Goal: Task Accomplishment & Management: Manage account settings

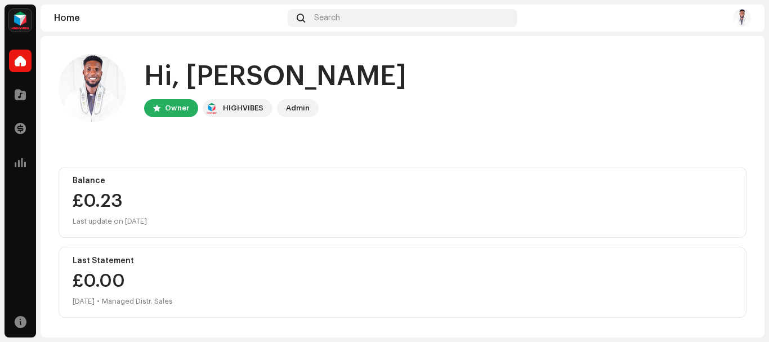
click at [428, 62] on div "Hi, [PERSON_NAME] Owner HIGHVIBES Admin" at bounding box center [403, 88] width 688 height 68
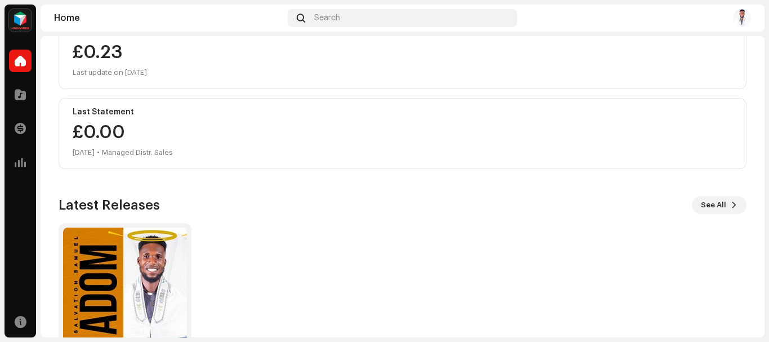
scroll to position [215, 0]
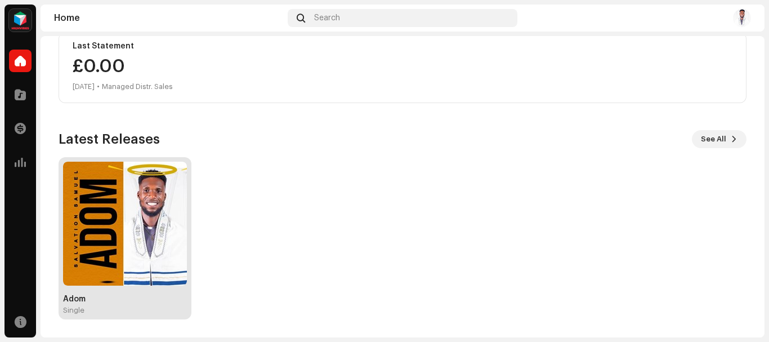
click at [137, 200] on img at bounding box center [125, 224] width 124 height 124
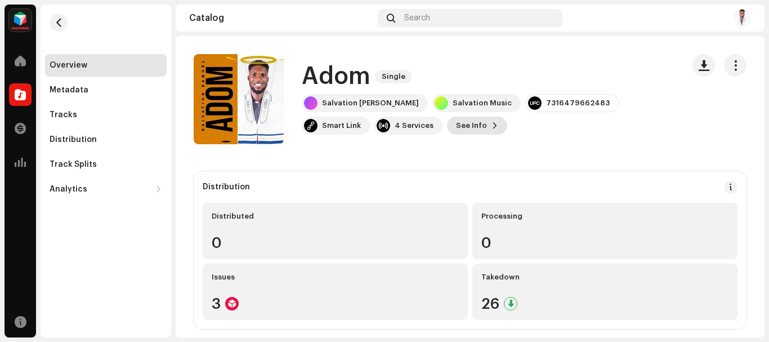
click at [456, 123] on span "See Info" at bounding box center [471, 125] width 31 height 23
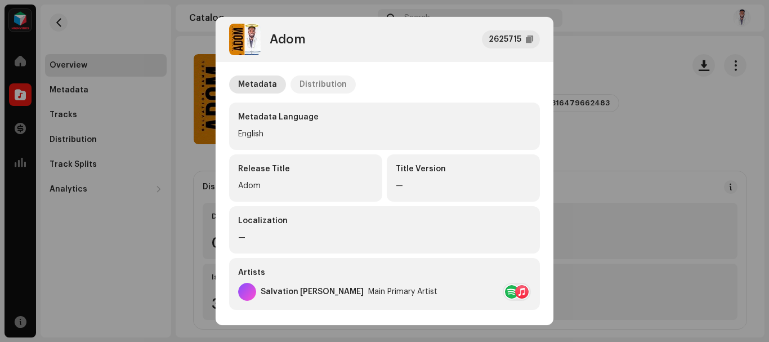
click at [331, 88] on div "Distribution" at bounding box center [323, 84] width 47 height 18
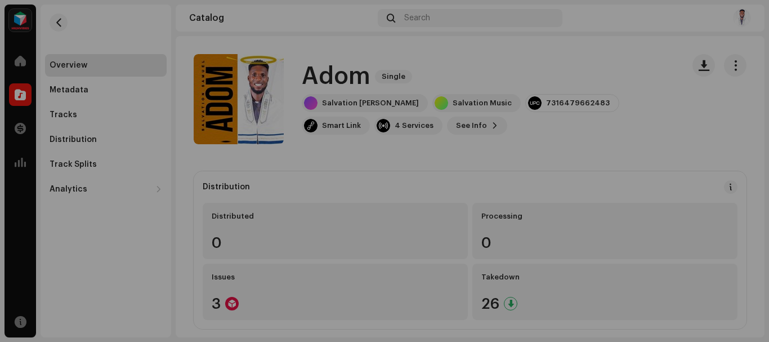
click at [198, 50] on div "Adom 2625715 Metadata Distribution Release Date [DATE] (Midnight Worldwide) Dis…" at bounding box center [384, 171] width 769 height 342
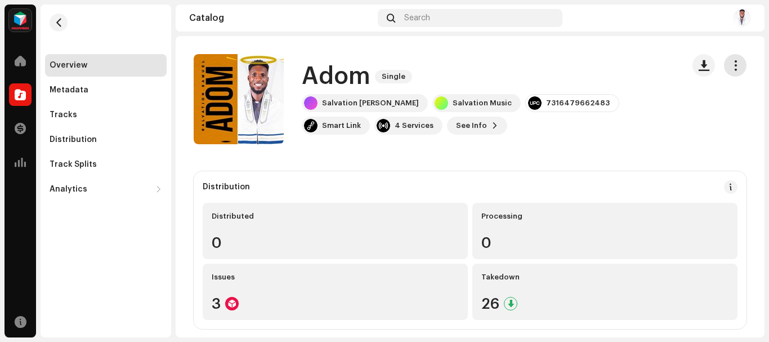
click at [730, 69] on span "button" at bounding box center [735, 65] width 11 height 9
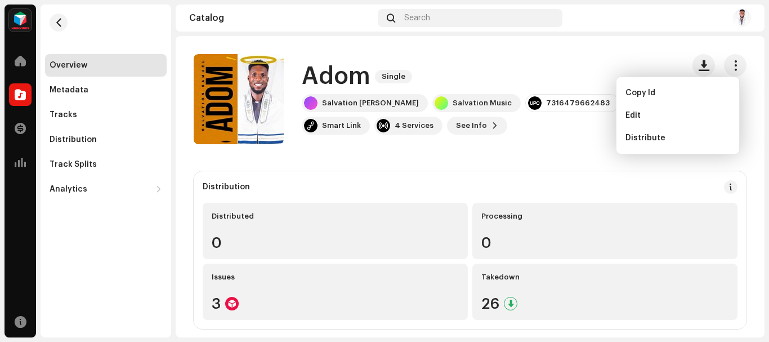
click at [493, 140] on div "Adom Single Salvation [PERSON_NAME] Salvation Music 7316479662483 Smart Link 4 …" at bounding box center [434, 99] width 481 height 90
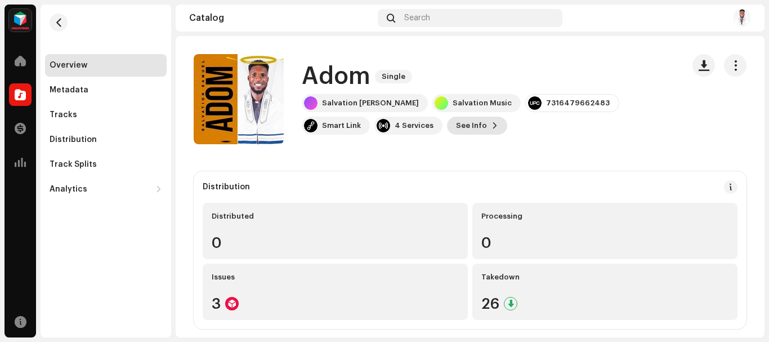
click at [456, 128] on span "See Info" at bounding box center [471, 125] width 31 height 23
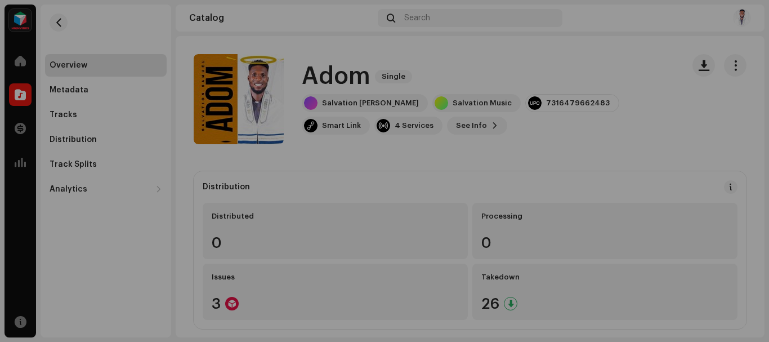
click at [610, 128] on div "Adom 2625715 Metadata Distribution Metadata Language English Release Title Adom…" at bounding box center [384, 171] width 769 height 342
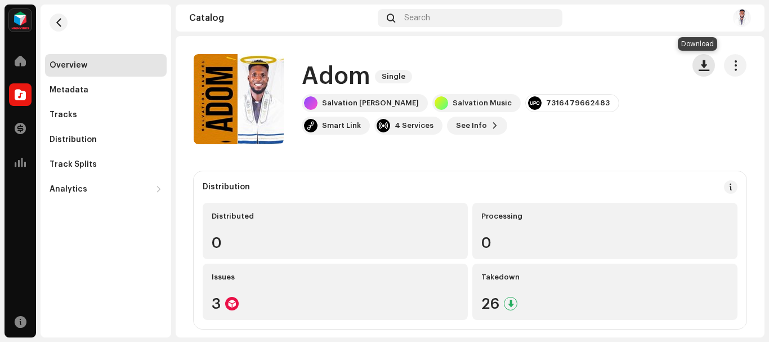
click at [702, 68] on span "button" at bounding box center [704, 65] width 11 height 9
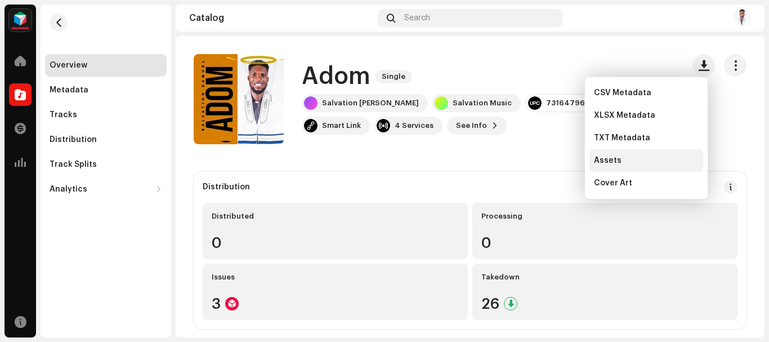
drag, startPoint x: 639, startPoint y: 176, endPoint x: 638, endPoint y: 168, distance: 7.9
click at [638, 176] on div "Cover Art" at bounding box center [647, 183] width 114 height 23
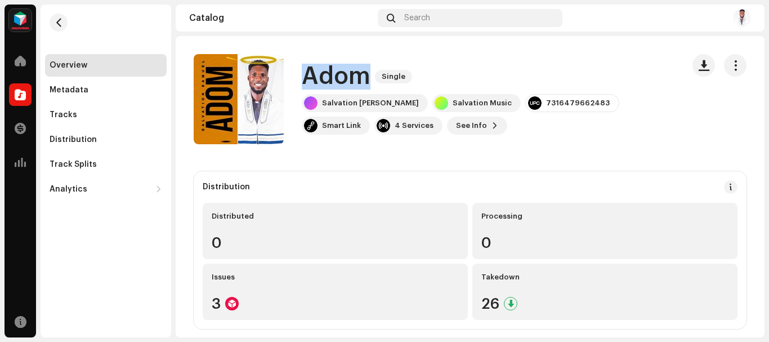
drag, startPoint x: 303, startPoint y: 74, endPoint x: 366, endPoint y: 77, distance: 63.1
click at [366, 77] on h1 "Adom" at bounding box center [336, 77] width 69 height 26
copy h1 "Adom"
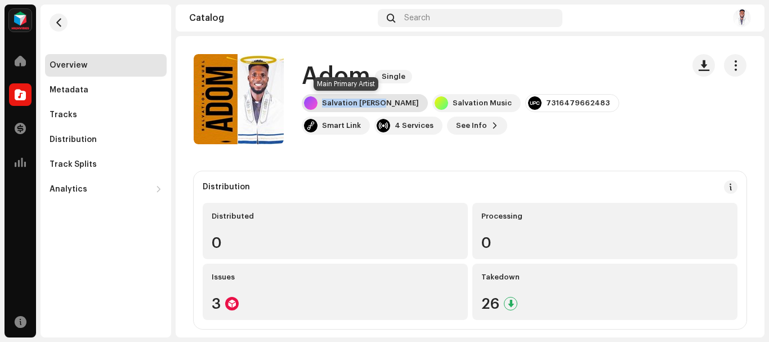
drag, startPoint x: 387, startPoint y: 100, endPoint x: 320, endPoint y: 105, distance: 66.6
click at [320, 105] on div "Salvation [PERSON_NAME]" at bounding box center [365, 103] width 126 height 18
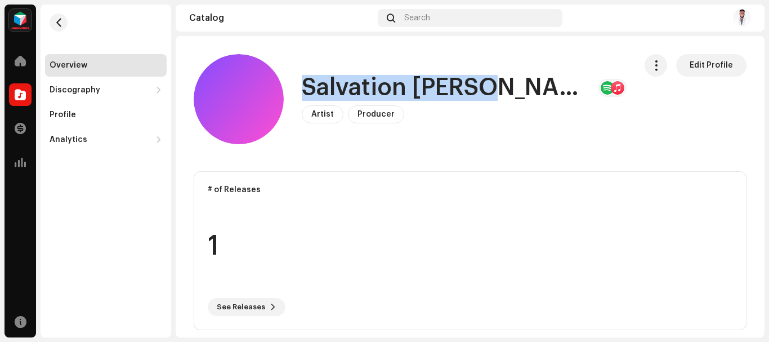
drag, startPoint x: 305, startPoint y: 93, endPoint x: 497, endPoint y: 86, distance: 192.1
click at [497, 86] on div "Salvation [PERSON_NAME]" at bounding box center [464, 88] width 325 height 26
copy h1 "Salvation [PERSON_NAME]"
click at [394, 85] on h1 "Salvation [PERSON_NAME]" at bounding box center [446, 88] width 288 height 26
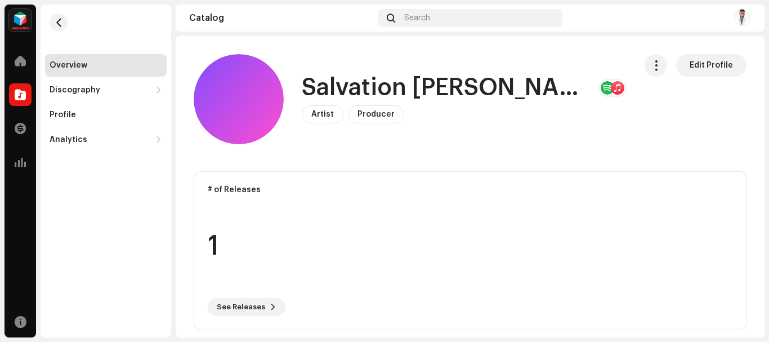
click at [611, 87] on div at bounding box center [618, 88] width 14 height 14
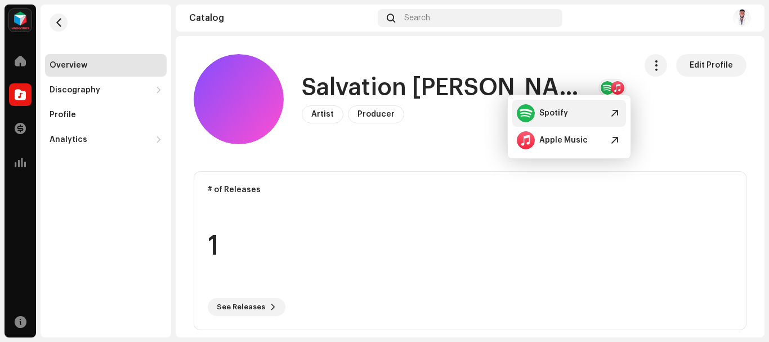
click at [572, 110] on div "Spotify" at bounding box center [569, 113] width 114 height 27
click at [475, 119] on div "Artist Producer Edit Profile" at bounding box center [464, 114] width 325 height 18
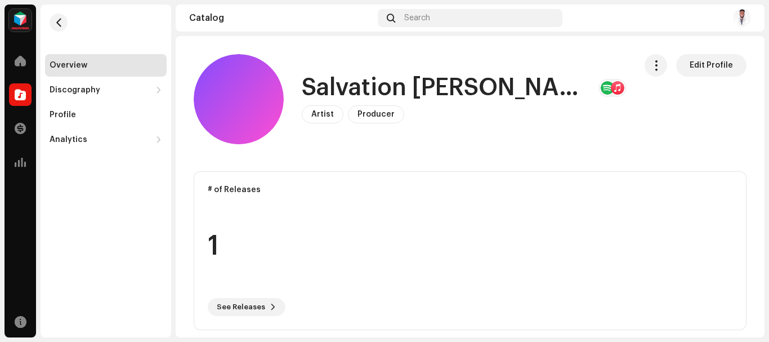
click at [44, 8] on div "Overview Discography Releases Tracks Profile Analytics Consumption Engagement R…" at bounding box center [106, 78] width 131 height 146
click at [56, 19] on span "button" at bounding box center [59, 22] width 8 height 9
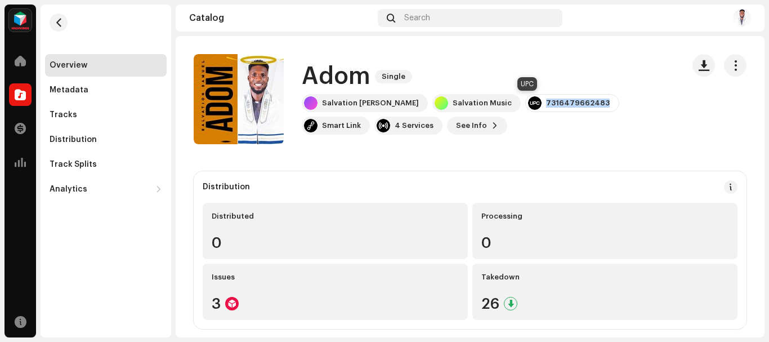
drag, startPoint x: 506, startPoint y: 102, endPoint x: 566, endPoint y: 106, distance: 59.9
click at [566, 106] on div "7316479662483" at bounding box center [572, 103] width 94 height 18
copy div "7316479662483"
click at [483, 131] on div "Salvation [PERSON_NAME] Salvation Music 7316479662483 Smart Link 4 Services See…" at bounding box center [488, 114] width 373 height 41
click at [730, 61] on span "button" at bounding box center [735, 65] width 11 height 9
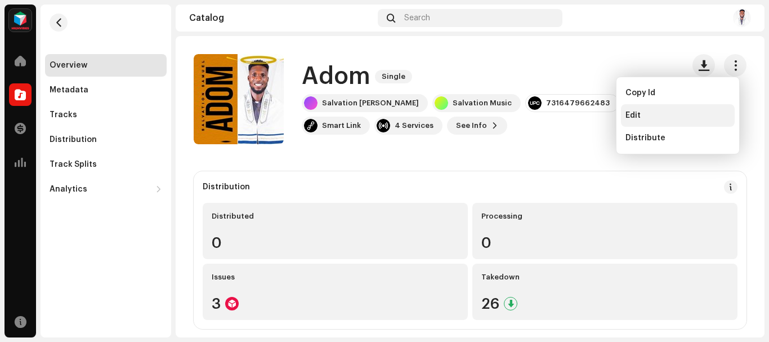
click at [643, 117] on div "Edit" at bounding box center [678, 115] width 105 height 9
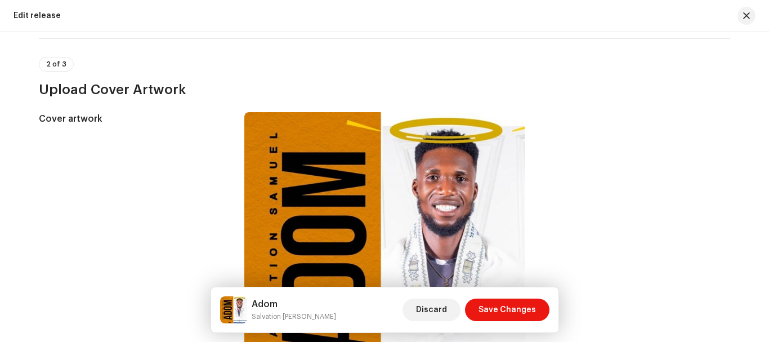
scroll to position [113, 0]
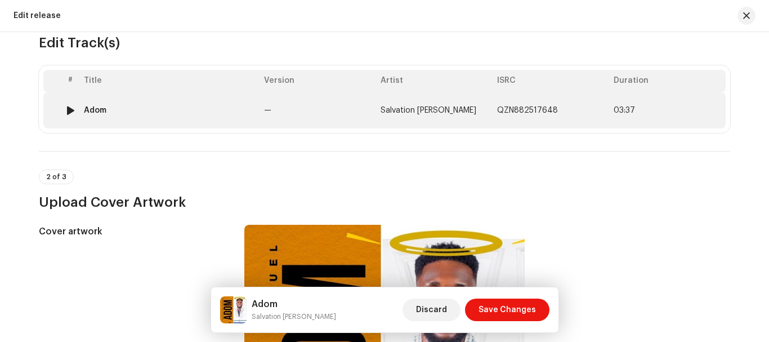
click at [325, 105] on td "—" at bounding box center [318, 110] width 117 height 36
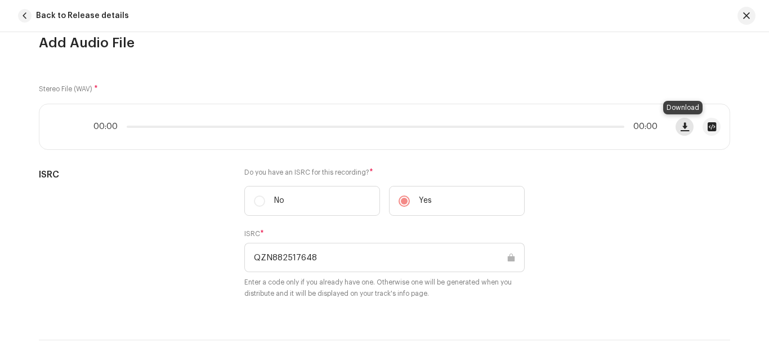
click at [682, 131] on span "button" at bounding box center [685, 126] width 8 height 9
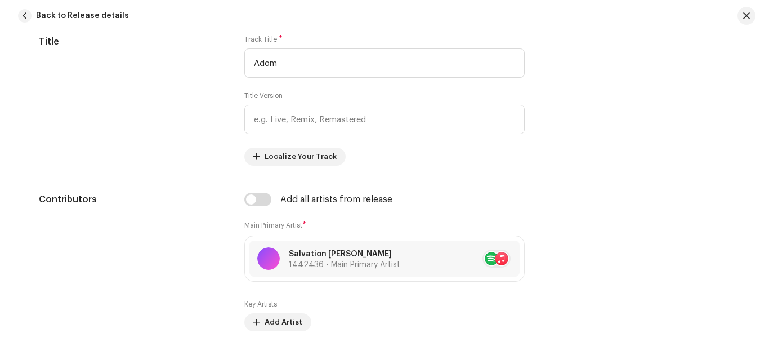
scroll to position [282, 0]
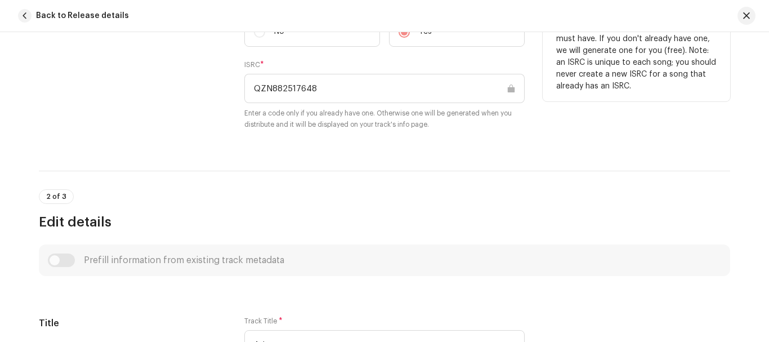
drag, startPoint x: 325, startPoint y: 93, endPoint x: 248, endPoint y: 91, distance: 77.7
click at [248, 91] on input "QZN882517648" at bounding box center [384, 88] width 280 height 29
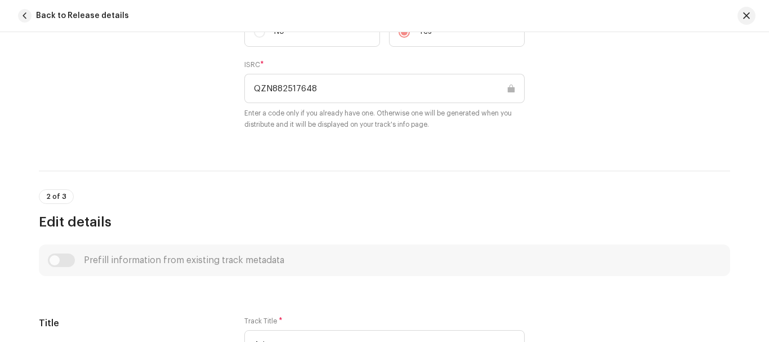
scroll to position [0, 0]
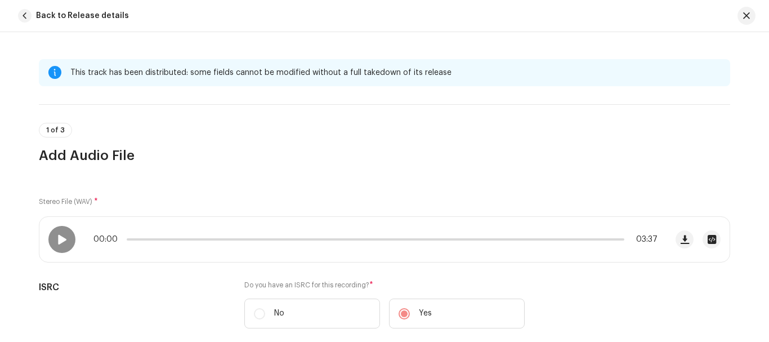
click at [745, 19] on span "button" at bounding box center [746, 15] width 7 height 9
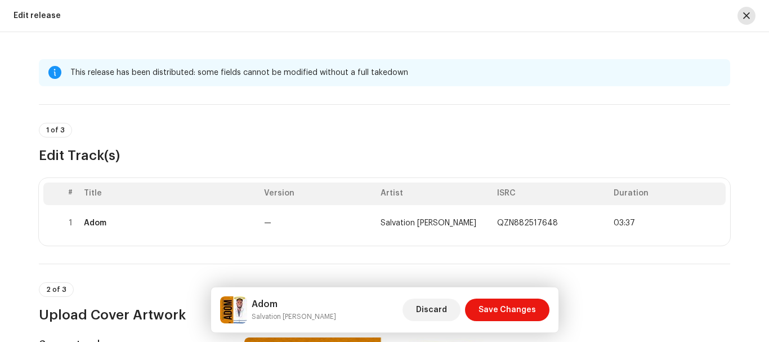
click at [747, 12] on span "button" at bounding box center [746, 15] width 7 height 9
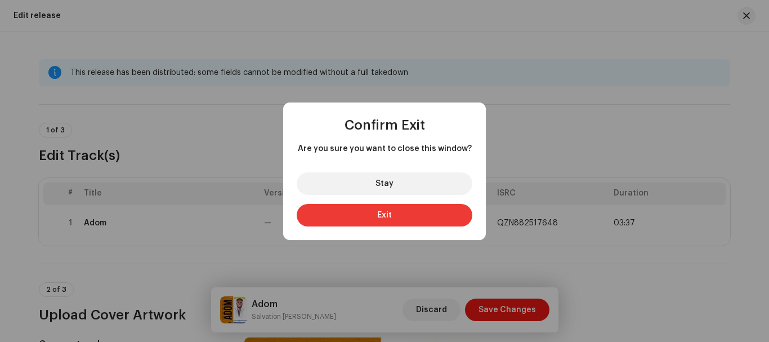
click at [423, 218] on button "Exit" at bounding box center [385, 215] width 176 height 23
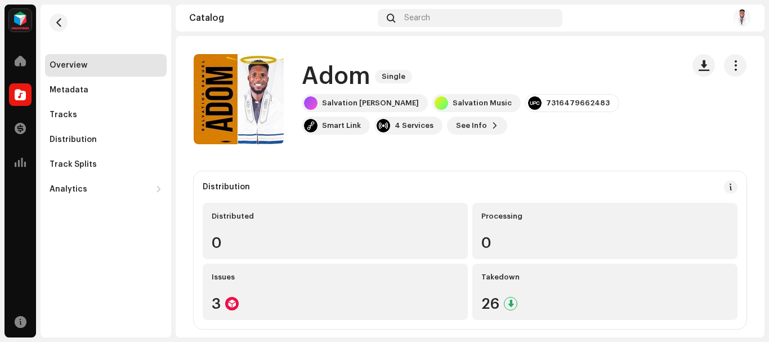
click at [747, 12] on img at bounding box center [742, 18] width 18 height 18
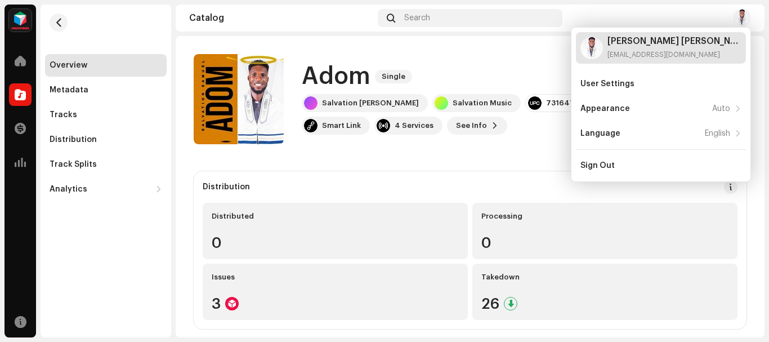
click at [661, 41] on div "[PERSON_NAME] [PERSON_NAME]" at bounding box center [675, 41] width 134 height 9
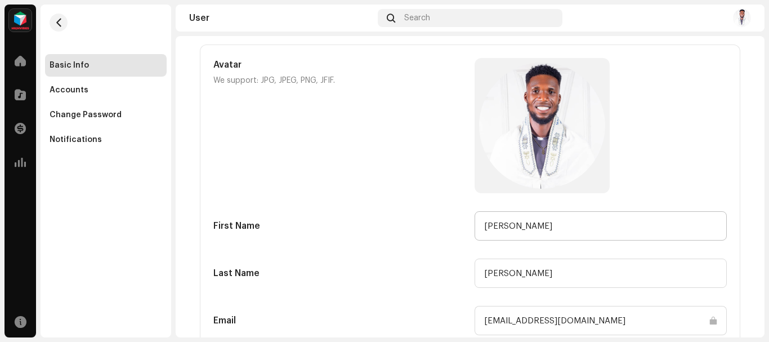
scroll to position [113, 0]
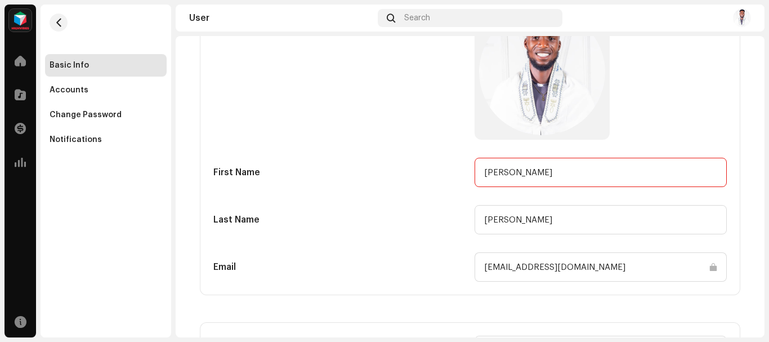
drag, startPoint x: 503, startPoint y: 175, endPoint x: 456, endPoint y: 180, distance: 47.6
click at [456, 180] on div "First Name [PERSON_NAME]" at bounding box center [470, 172] width 514 height 29
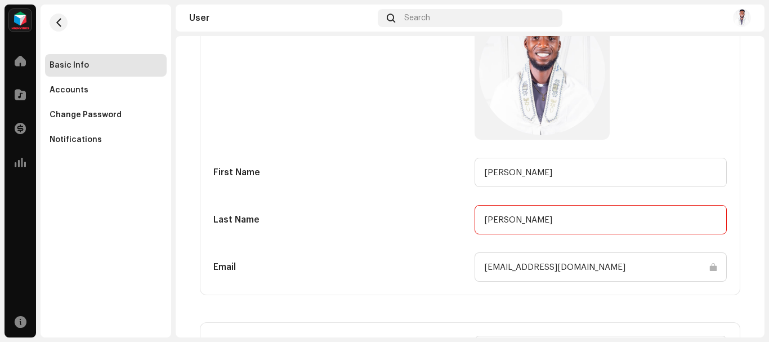
drag, startPoint x: 559, startPoint y: 216, endPoint x: 454, endPoint y: 227, distance: 105.9
click at [454, 227] on div "Last Name [PERSON_NAME]" at bounding box center [470, 219] width 514 height 29
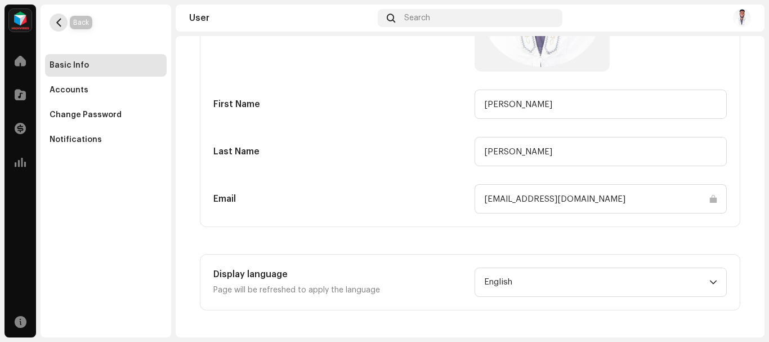
click at [57, 23] on span "button" at bounding box center [59, 22] width 8 height 9
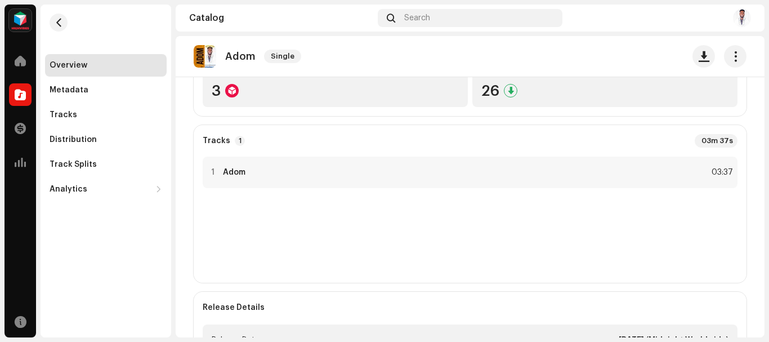
scroll to position [210, 0]
click at [435, 157] on div "Tracks 1 03m 37s 1 Adom 03:37" at bounding box center [470, 207] width 553 height 158
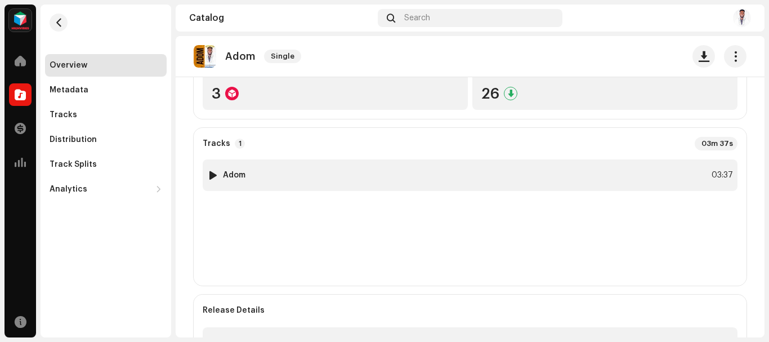
click at [439, 166] on div "1 Adom 03:37" at bounding box center [470, 175] width 535 height 32
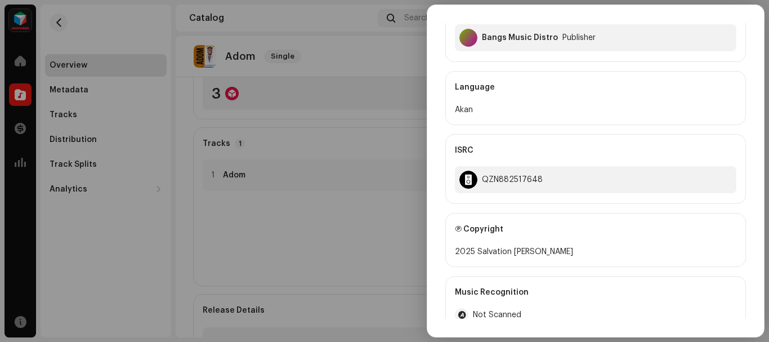
scroll to position [338, 0]
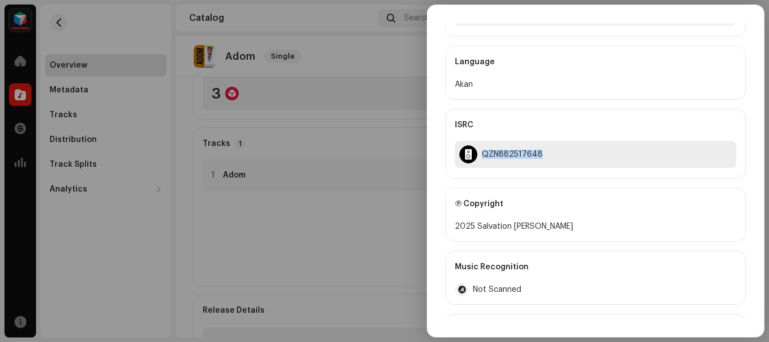
drag, startPoint x: 538, startPoint y: 157, endPoint x: 476, endPoint y: 157, distance: 61.9
click at [476, 157] on div "QZN882517648" at bounding box center [596, 154] width 282 height 27
copy div "QZN882517648"
click at [279, 104] on div at bounding box center [384, 171] width 769 height 342
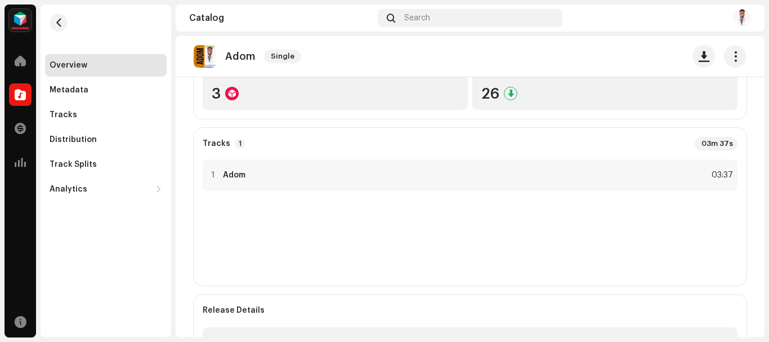
scroll to position [0, 0]
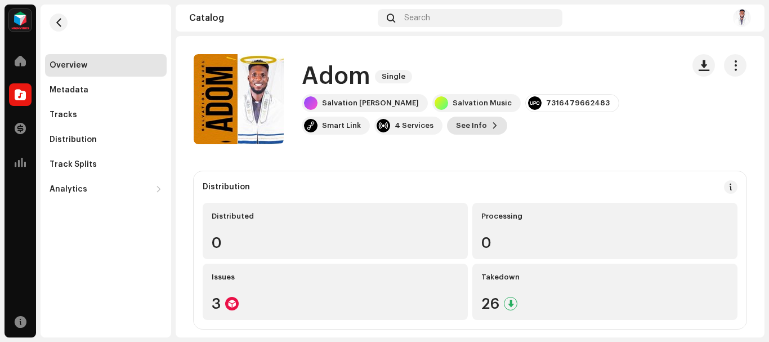
click at [456, 125] on span "See Info" at bounding box center [471, 125] width 31 height 23
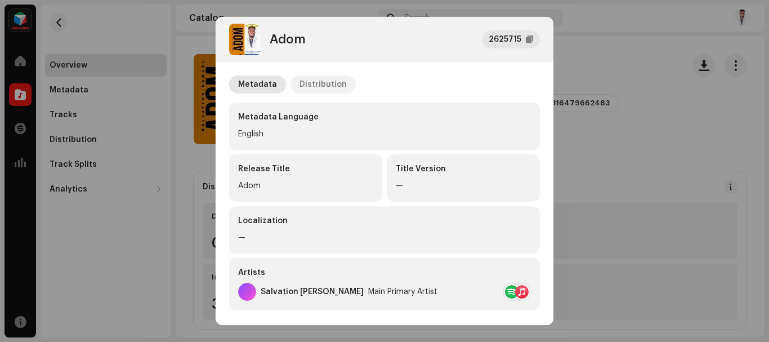
click at [321, 84] on div "Distribution" at bounding box center [323, 84] width 47 height 18
